Goal: Task Accomplishment & Management: Manage account settings

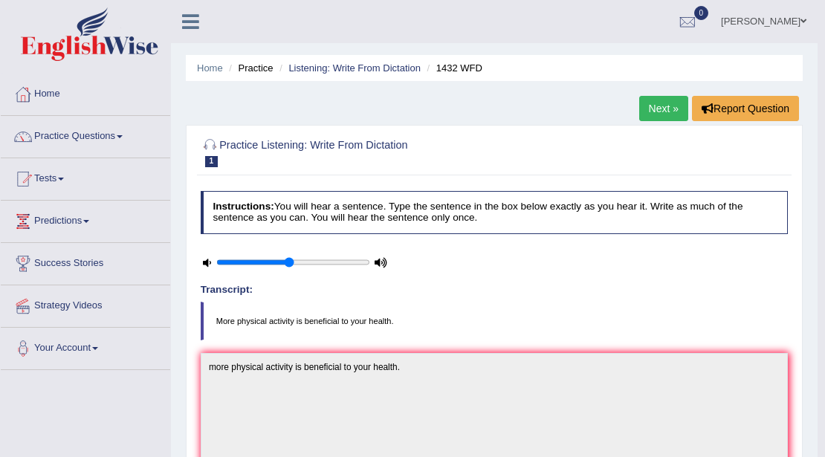
click at [815, 19] on link "Muhammad Afzaal" at bounding box center [764, 19] width 108 height 39
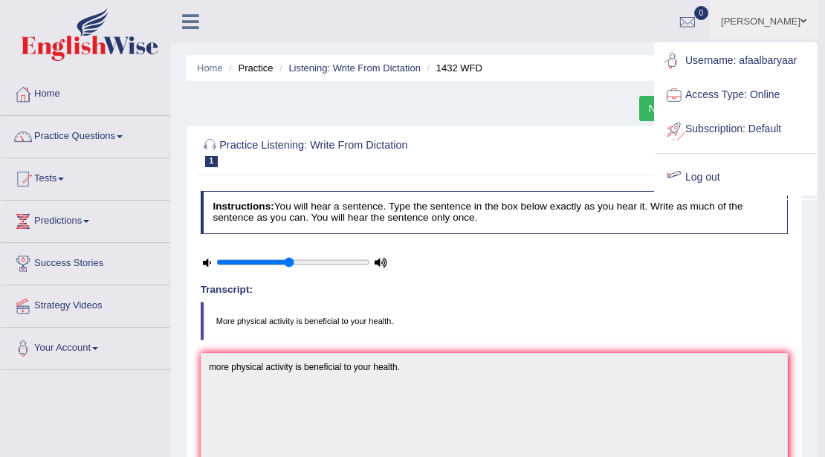
click at [688, 181] on link "Log out" at bounding box center [735, 177] width 160 height 34
